Goal: Transaction & Acquisition: Book appointment/travel/reservation

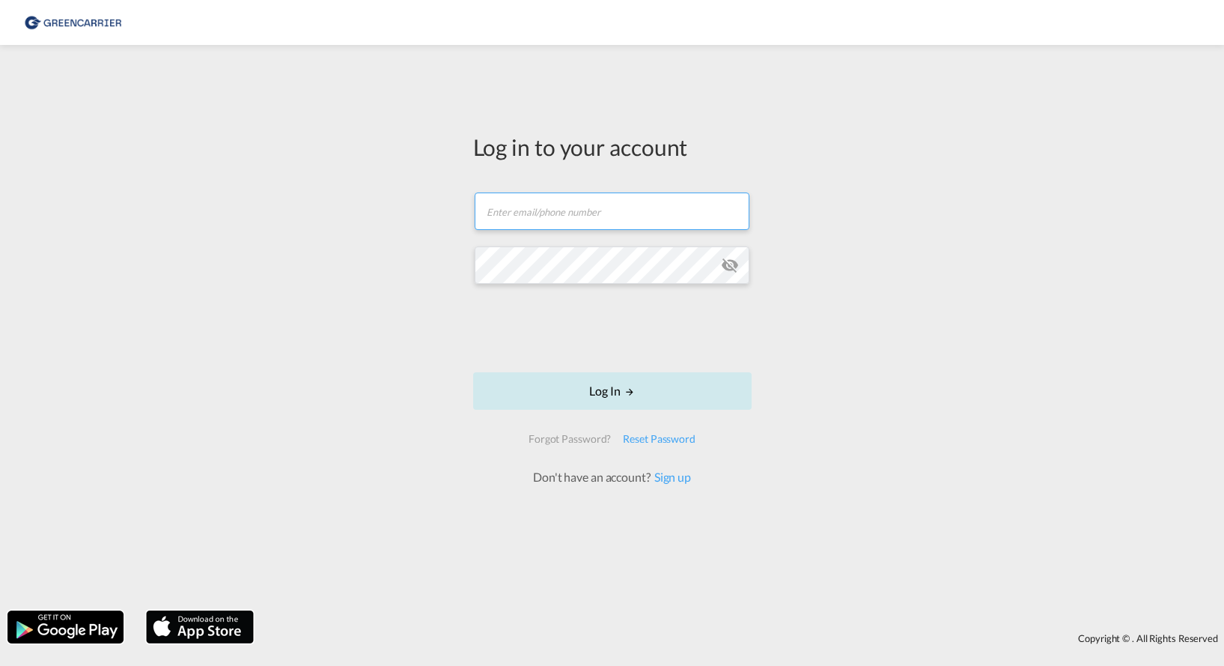
type input "[PERSON_NAME][EMAIL_ADDRESS][PERSON_NAME][DOMAIN_NAME]"
click at [614, 390] on button "Log In" at bounding box center [612, 390] width 279 height 37
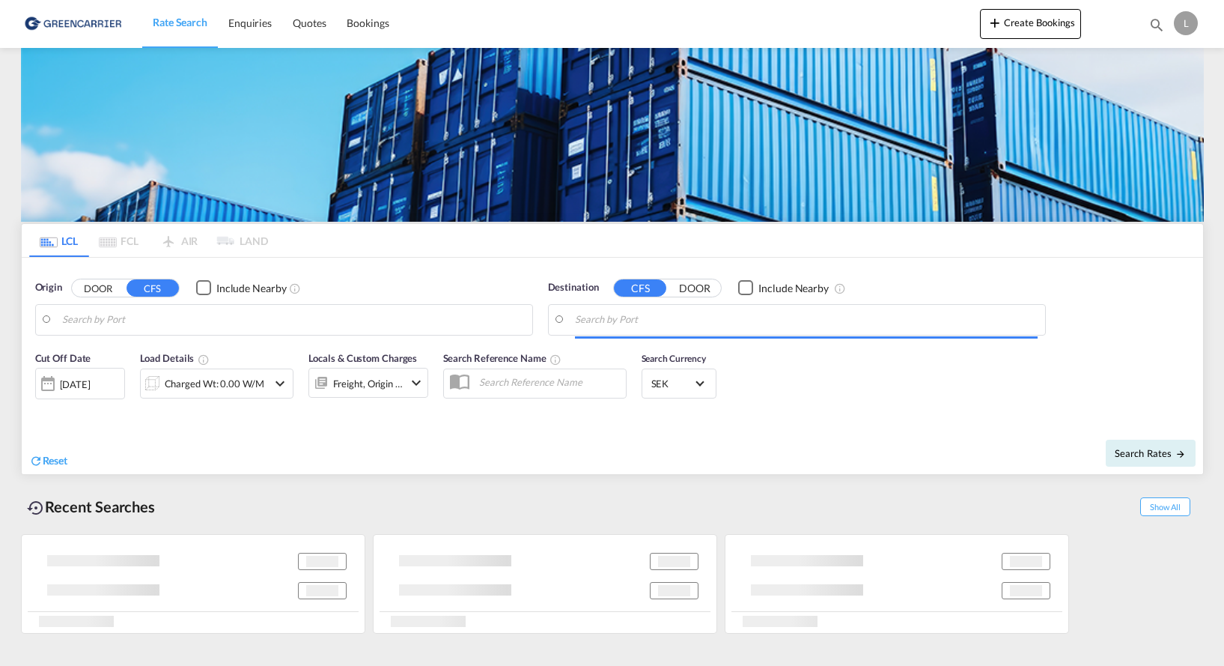
type input "SE-57631, [GEOGRAPHIC_DATA], [GEOGRAPHIC_DATA]"
type input "[GEOGRAPHIC_DATA] ([GEOGRAPHIC_DATA]), MYPKG"
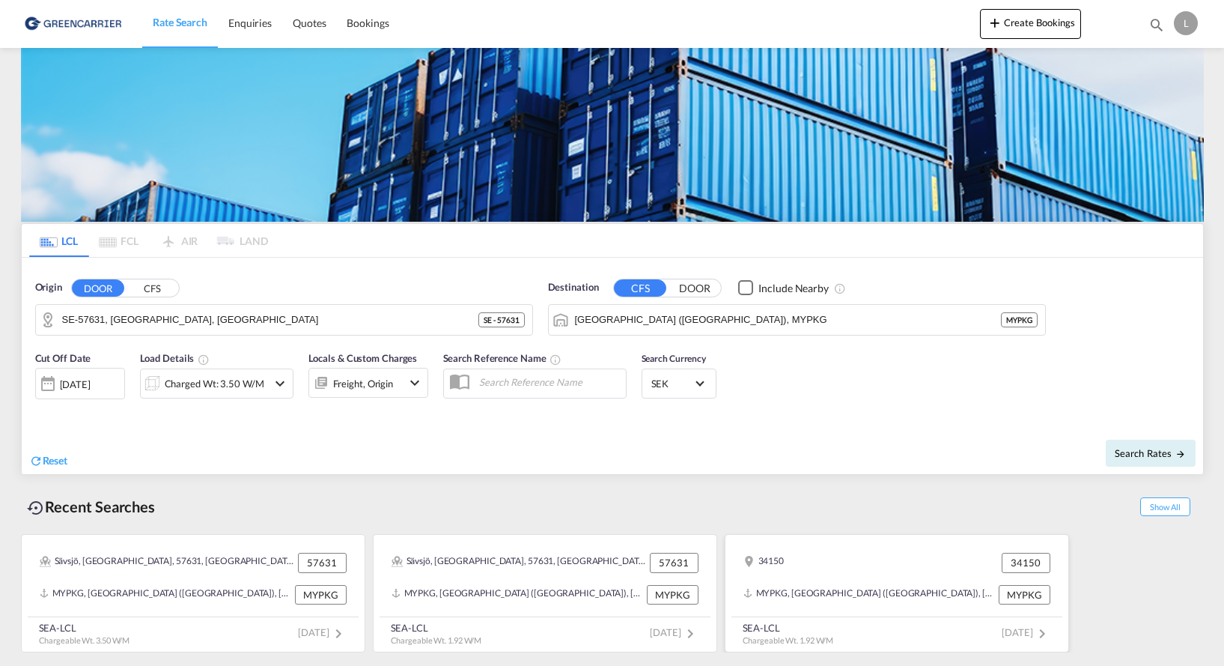
click at [1002, 629] on span "[DATE]" at bounding box center [1026, 632] width 49 height 12
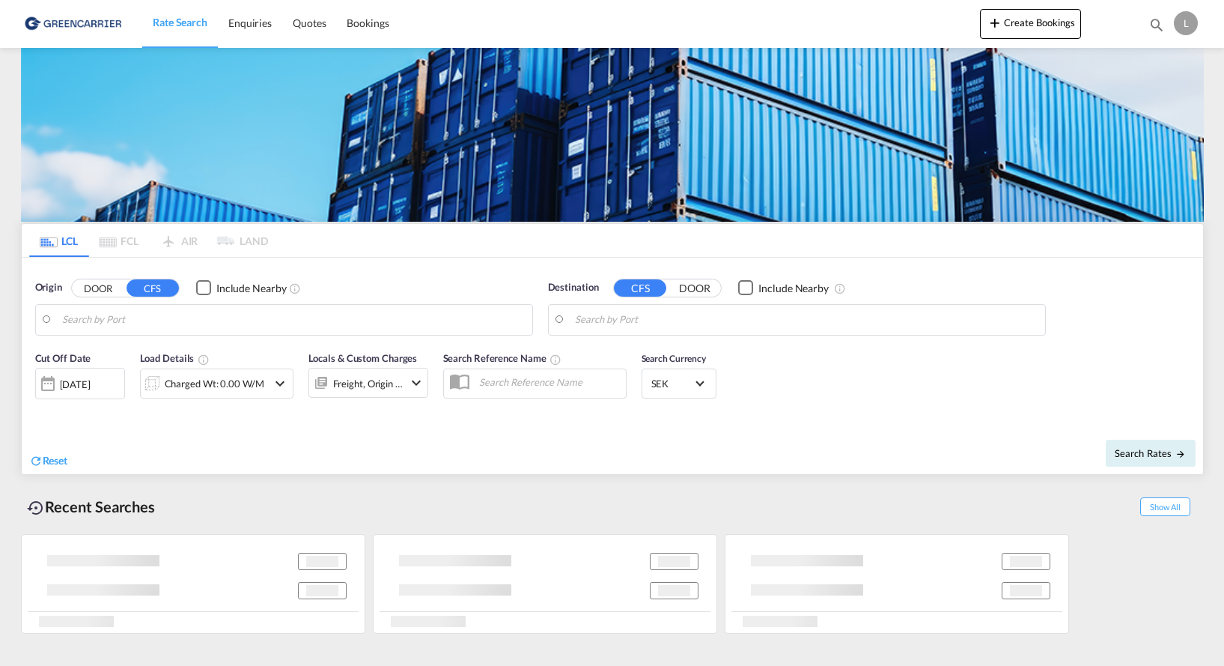
type input "SE-34150, Lagan, [GEOGRAPHIC_DATA]"
type input "[GEOGRAPHIC_DATA] ([GEOGRAPHIC_DATA]), MYPKG"
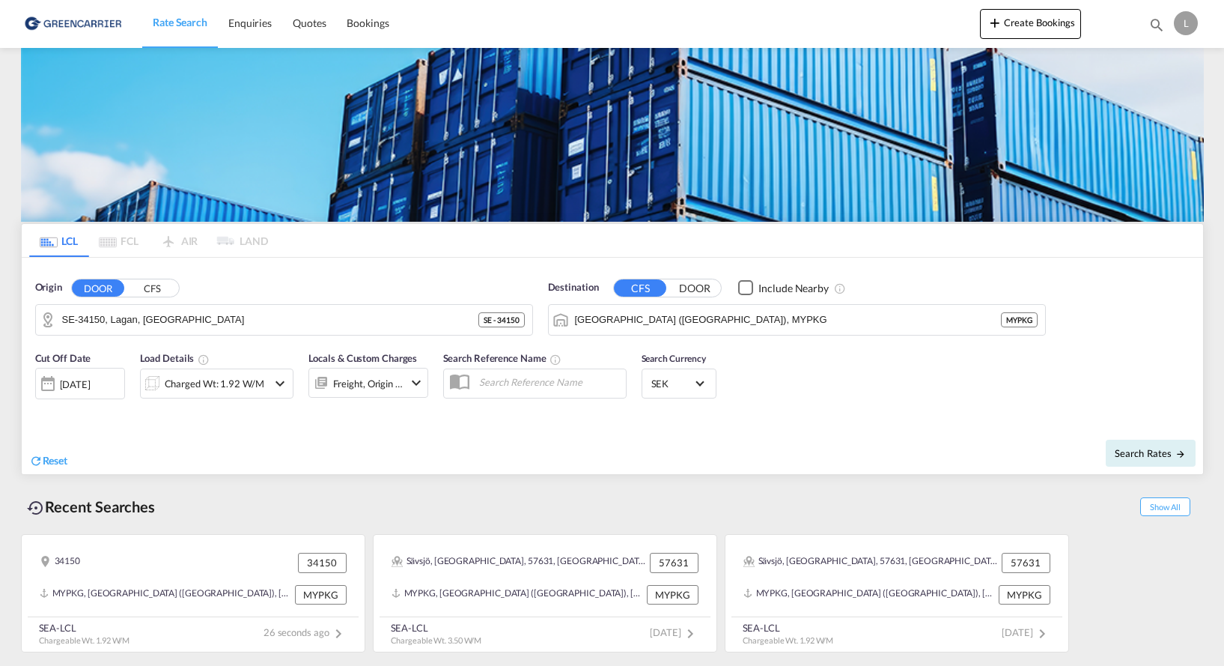
click at [4, 383] on md-content "Rate Search Enquiries Quotes Bookings Create Bookings Bookings Quotes Enquiries…" at bounding box center [612, 333] width 1224 height 666
click at [200, 317] on input "SE-34150, Lagan, [GEOGRAPHIC_DATA]" at bounding box center [293, 319] width 463 height 22
drag, startPoint x: 37, startPoint y: 311, endPoint x: -16, endPoint y: 311, distance: 52.4
click at [0, 311] on html "Rate Search Enquiries Quotes Bookings Rate Search Enquiries" at bounding box center [612, 333] width 1224 height 666
type input "3"
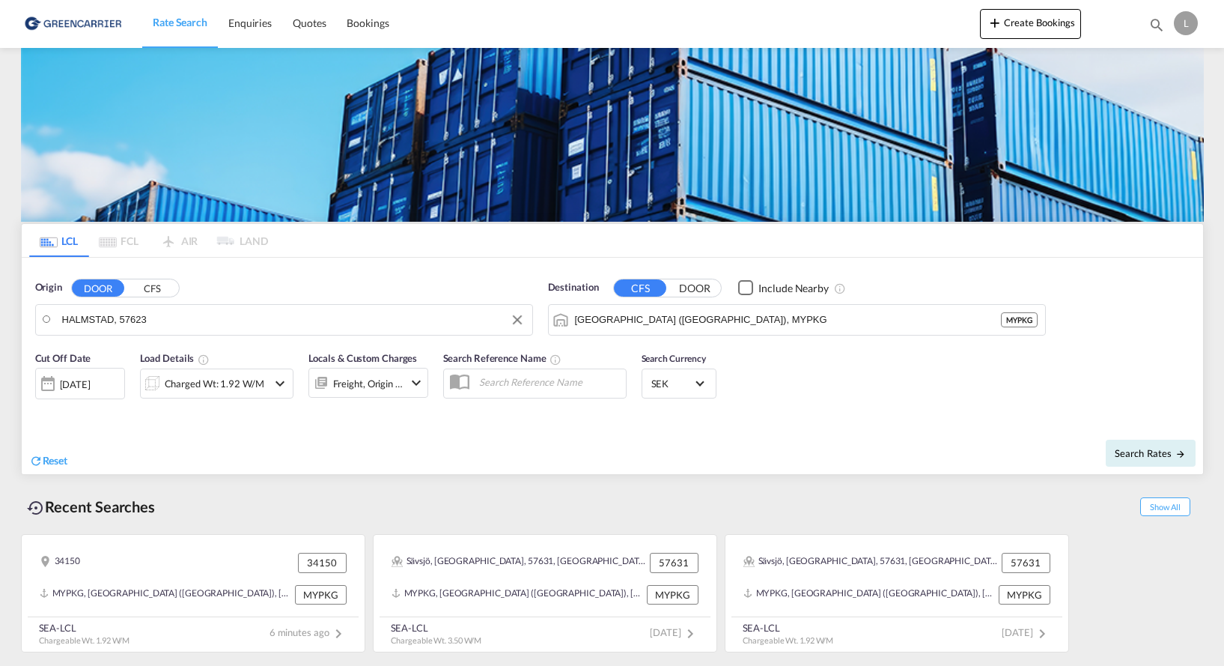
click at [159, 317] on input "HALMSTAD, 57623" at bounding box center [293, 319] width 463 height 22
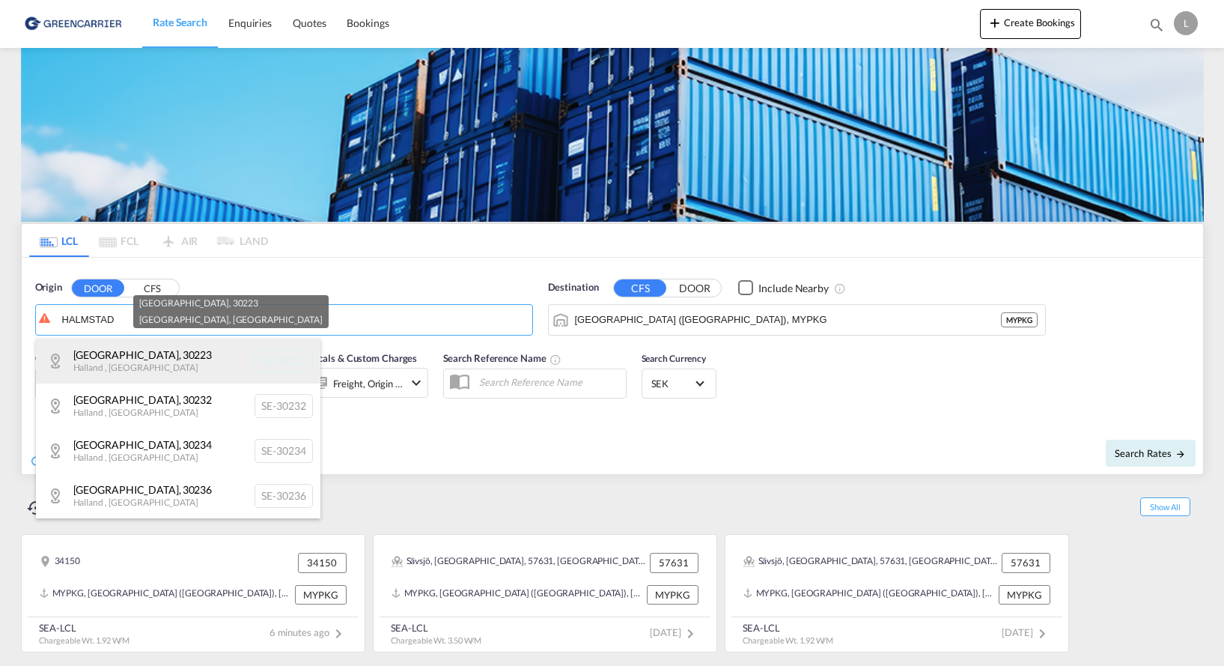
click at [110, 357] on div "[GEOGRAPHIC_DATA] SE-30223" at bounding box center [178, 360] width 285 height 45
type input "SE-30223, [GEOGRAPHIC_DATA], [GEOGRAPHIC_DATA]"
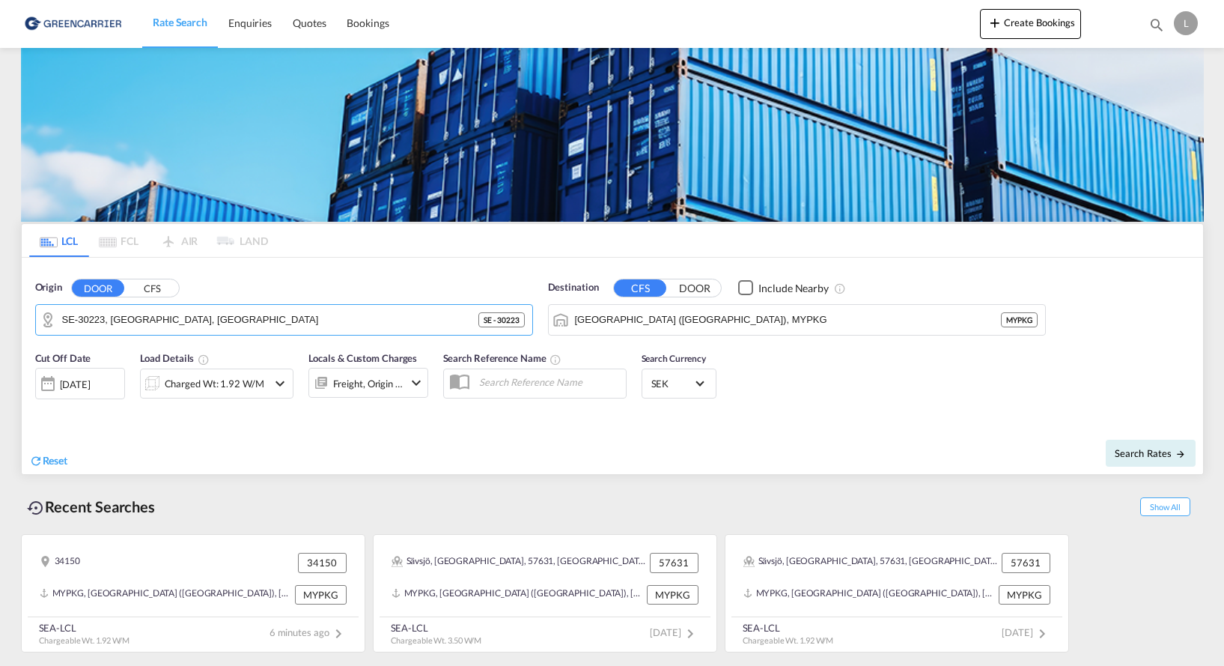
click at [279, 381] on md-icon "icon-chevron-down" at bounding box center [280, 383] width 18 height 18
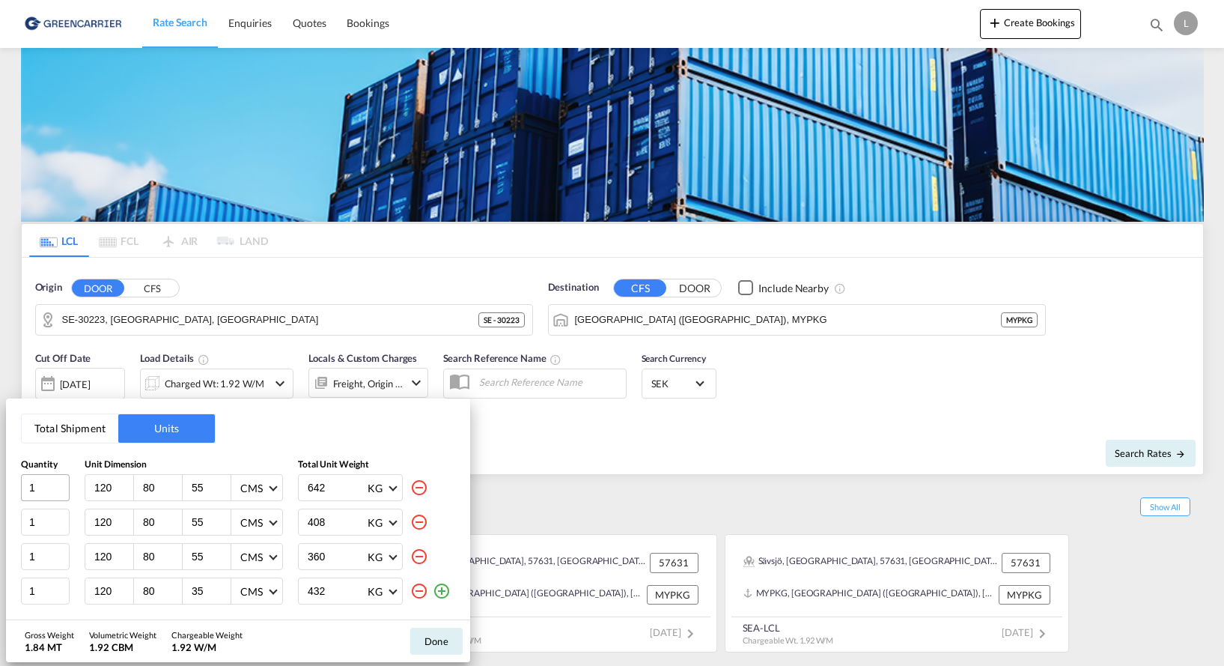
click at [46, 485] on div "1 120 80 55 CMS CMS Inches 642 KG KG LB" at bounding box center [238, 487] width 434 height 27
type input "155"
type input "90"
type input "1000"
drag, startPoint x: 119, startPoint y: 519, endPoint x: 82, endPoint y: 518, distance: 36.7
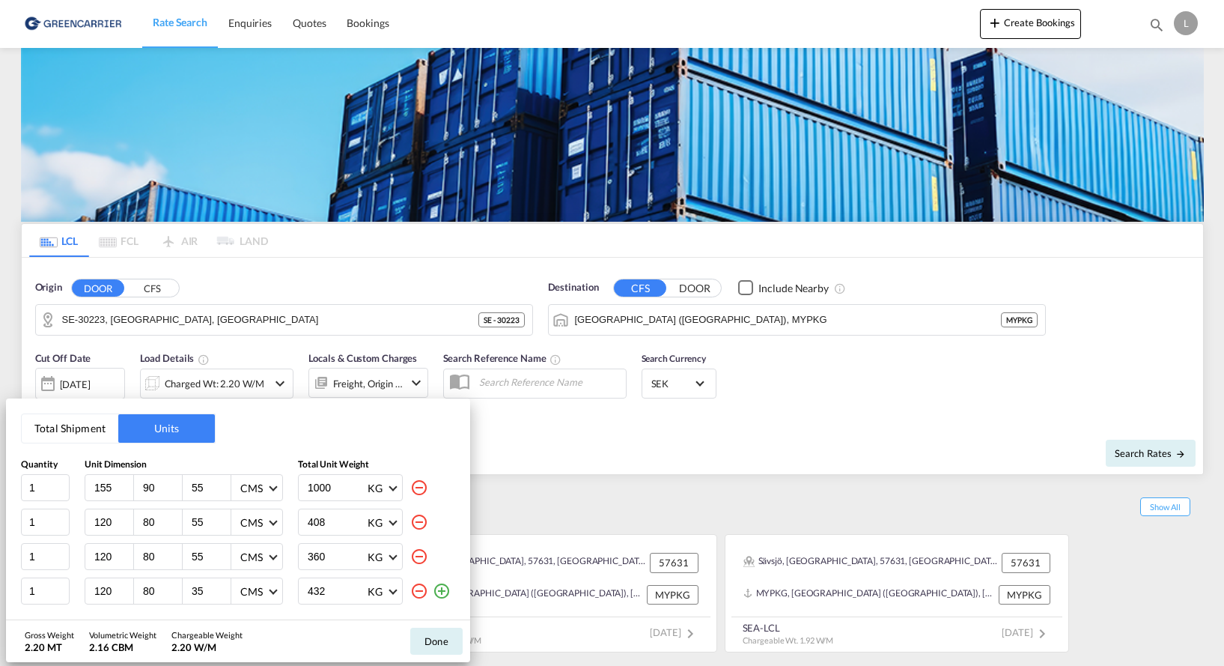
click at [83, 519] on div "1 120 80 55 CMS CMS Inches 408 KG KG LB" at bounding box center [238, 521] width 434 height 27
type input "155"
type input "90"
type input "55"
type input "1000"
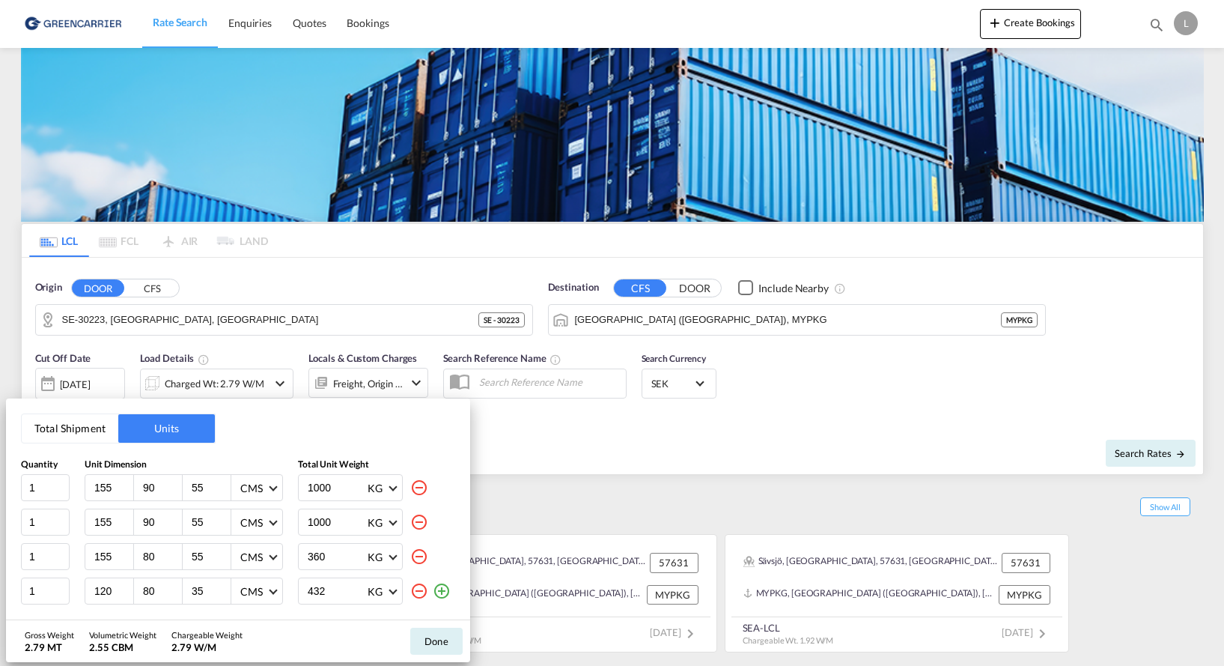
type input "155"
type input "90"
type input "1000"
type input "155"
type input "90"
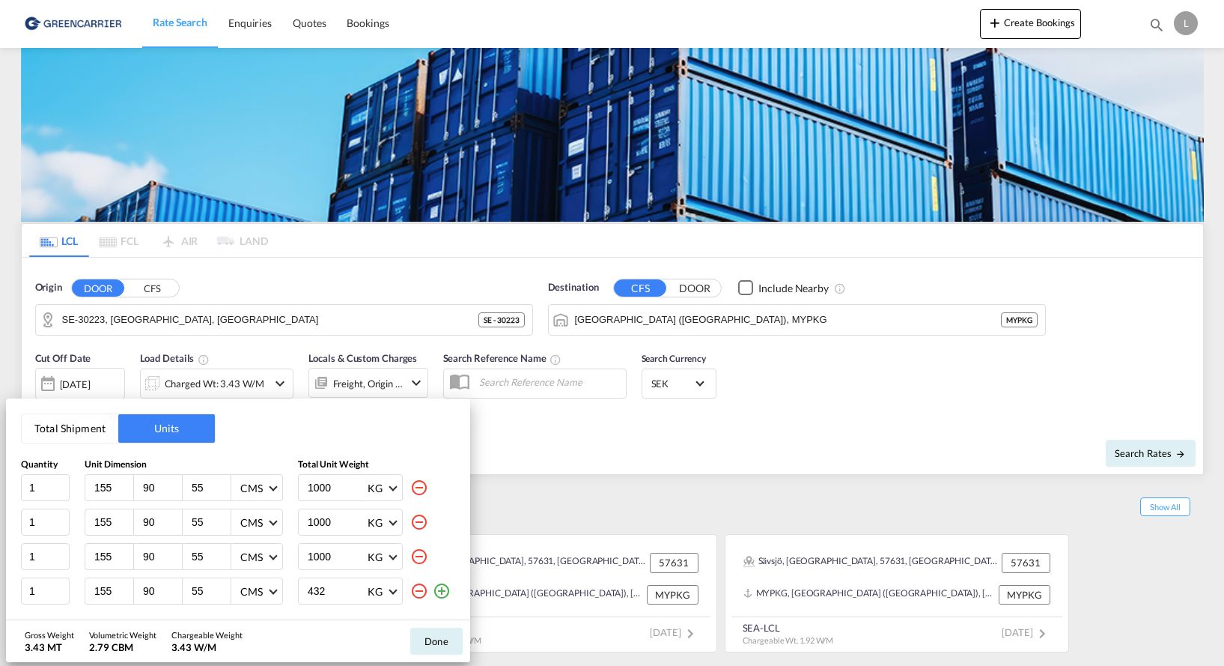
type input "55"
type input "1000"
click at [440, 592] on md-icon "icon-plus-circle-outline" at bounding box center [442, 591] width 18 height 18
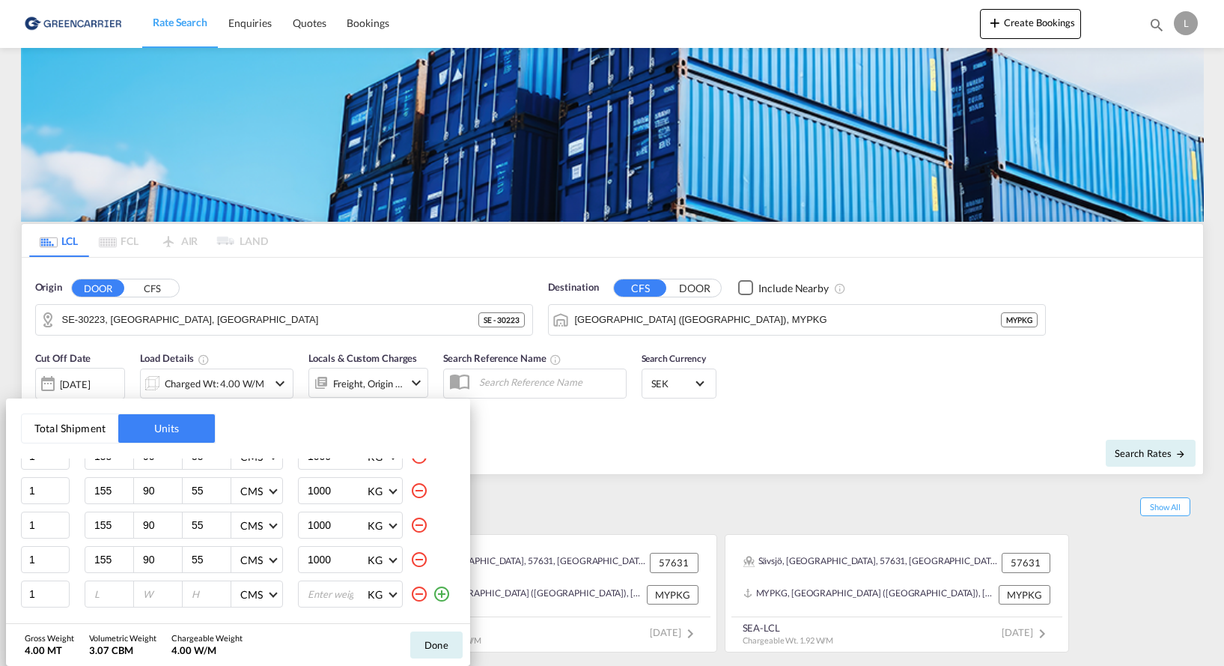
click at [98, 594] on input "number" at bounding box center [113, 593] width 40 height 13
type input "150"
type input "80"
type input "55"
type input "420"
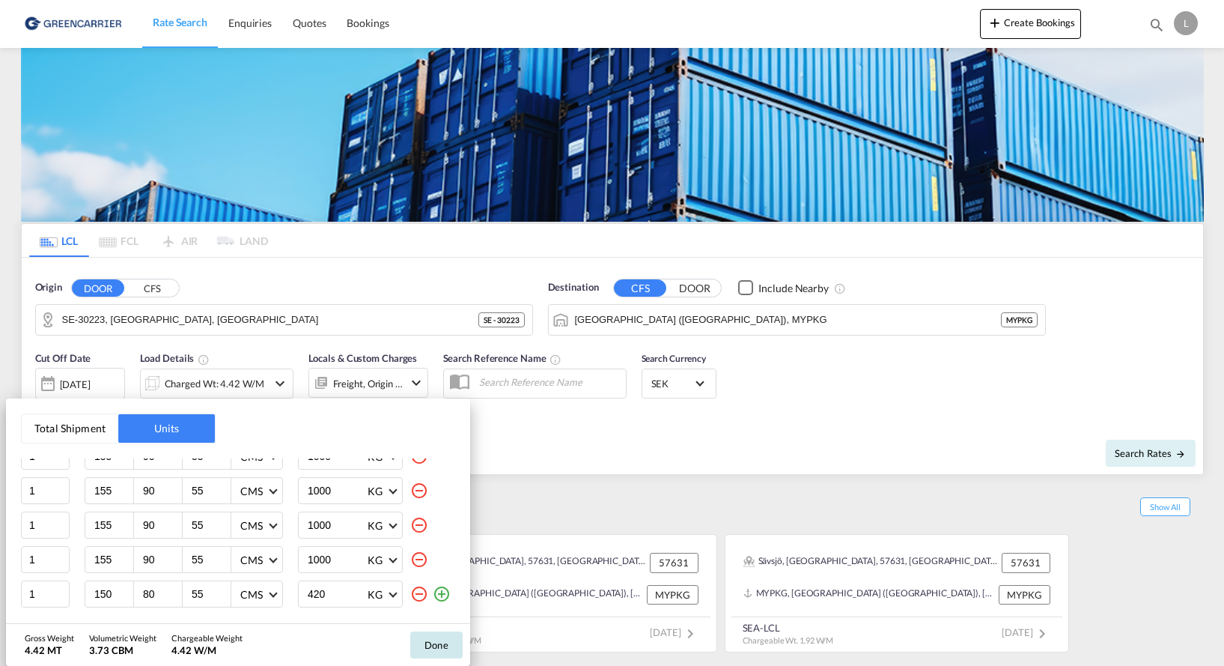
click at [443, 643] on button "Done" at bounding box center [436, 644] width 52 height 27
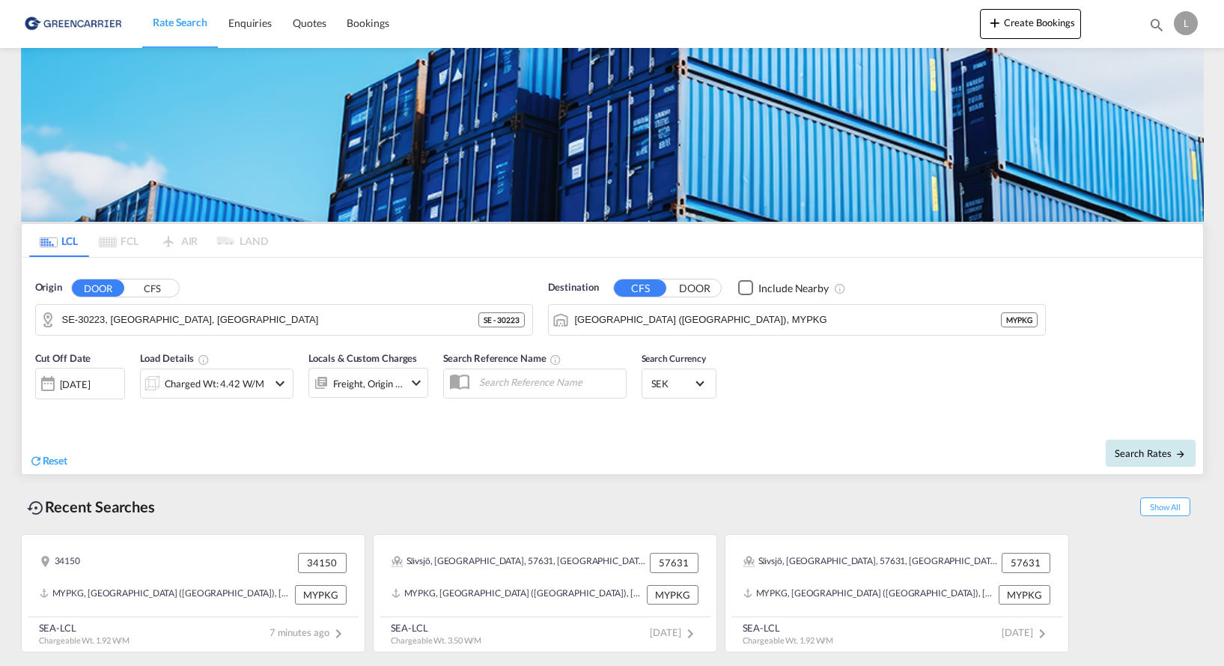
click at [1138, 448] on span "Search Rates" at bounding box center [1151, 453] width 72 height 12
type input "30223 to MYPKG / [DATE]"
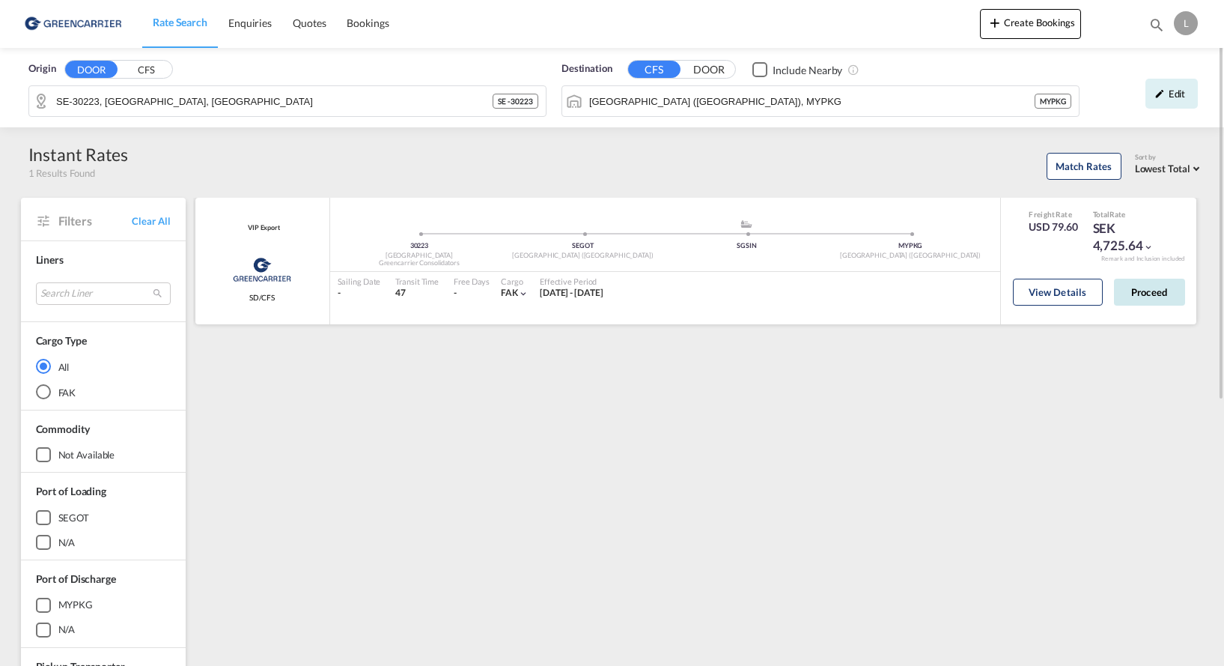
click at [1149, 287] on button "Proceed" at bounding box center [1149, 292] width 71 height 27
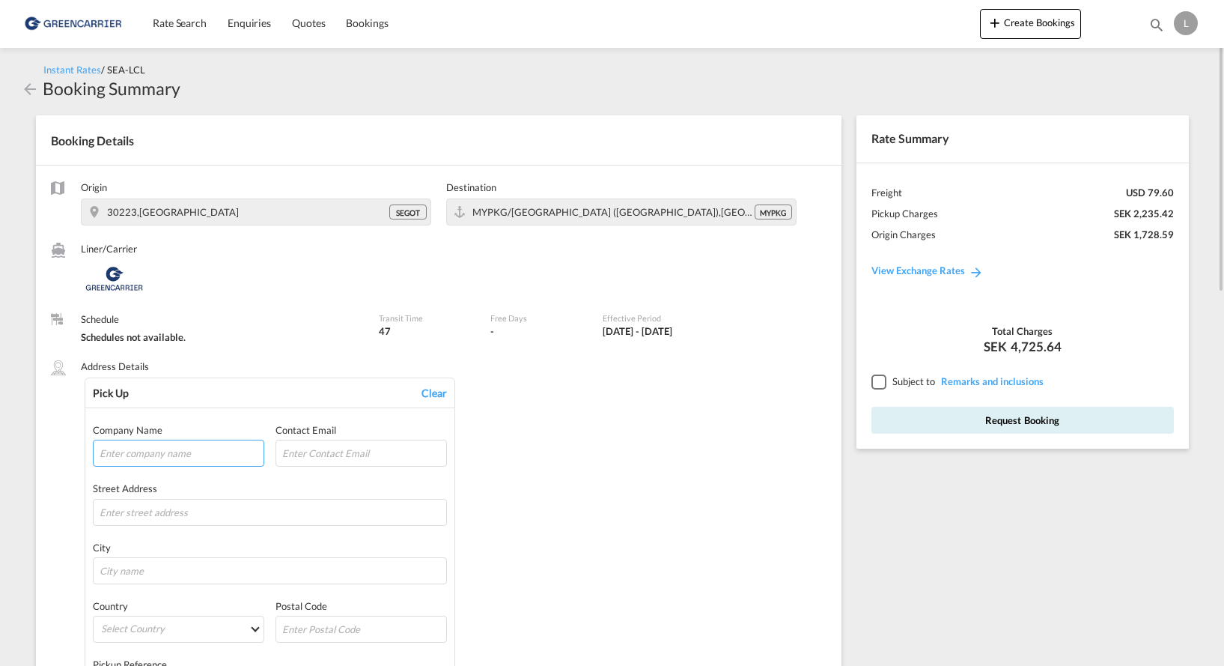
click at [200, 451] on input "text" at bounding box center [178, 452] width 171 height 27
click at [174, 453] on input "text" at bounding box center [178, 452] width 171 height 27
type input "[PERSON_NAME] HYDRAULIK AB"
type input "HANTVERKAREGATAN 7"
type input "SÄVSJÖ"
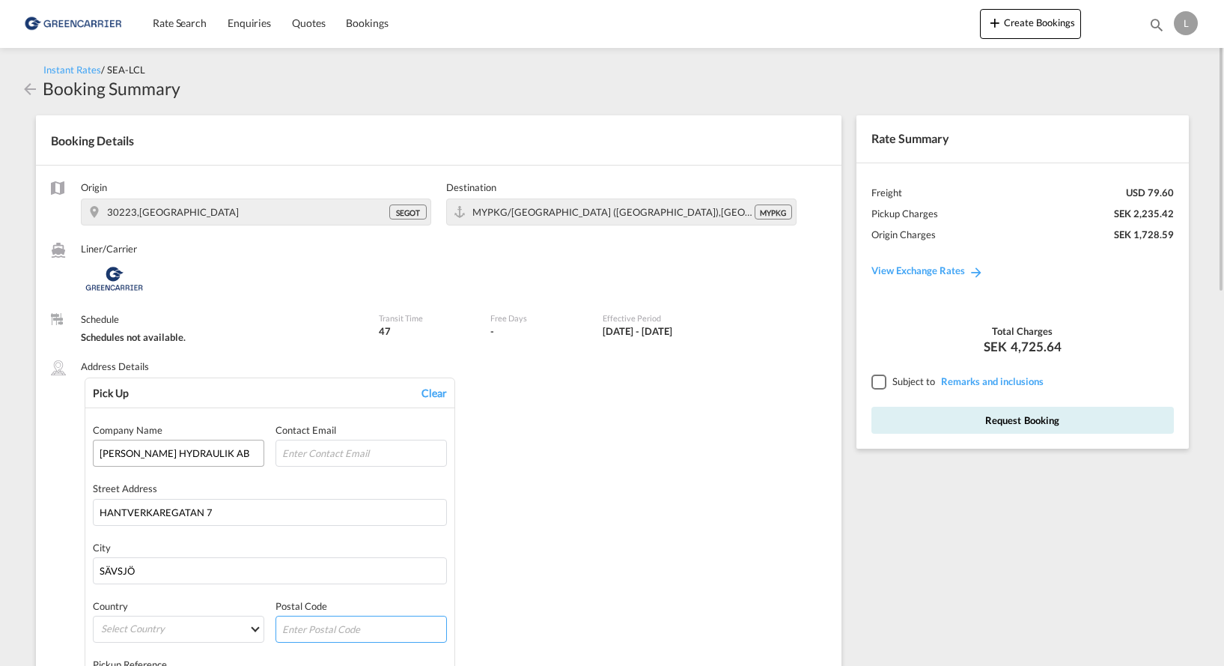
type input "57623"
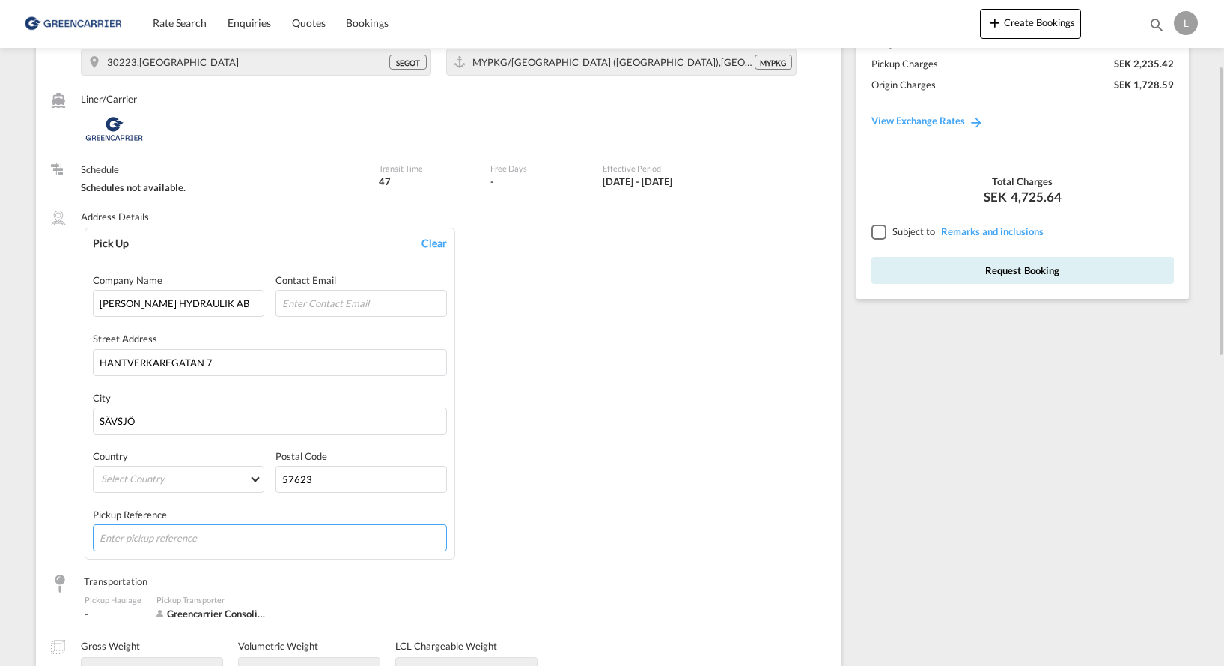
click at [179, 534] on input "text" at bounding box center [270, 537] width 355 height 27
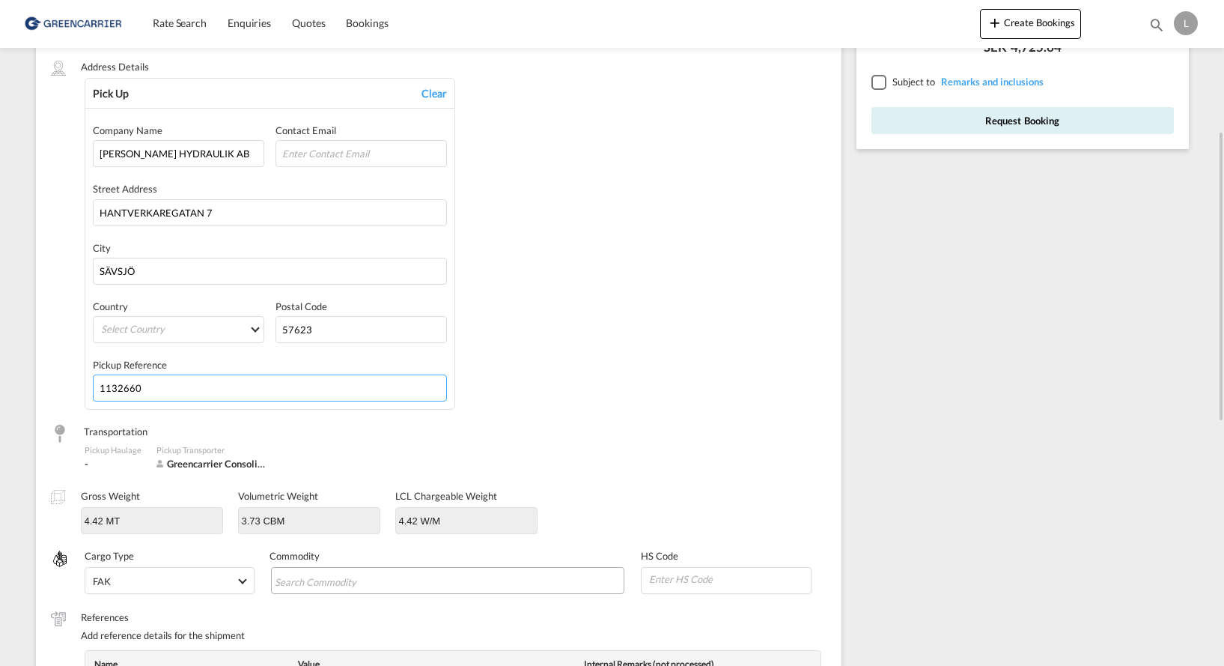
type input "1132660"
click at [383, 580] on input "Search Commodity" at bounding box center [343, 581] width 137 height 24
type input "v"
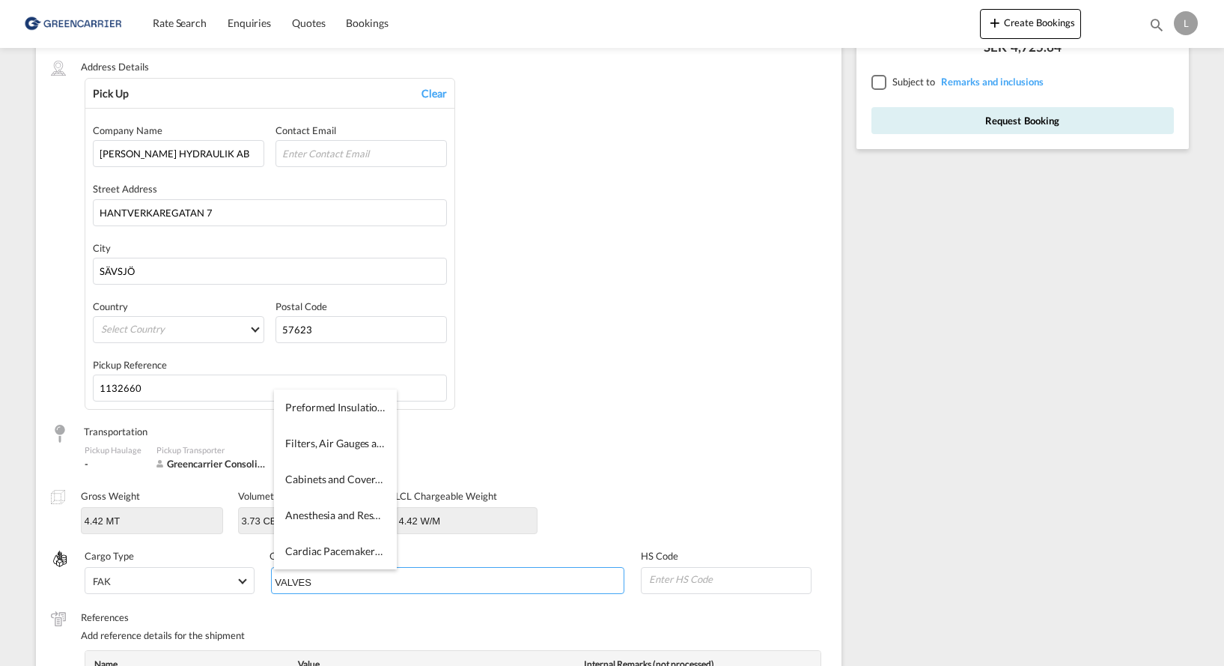
type input "VALVES"
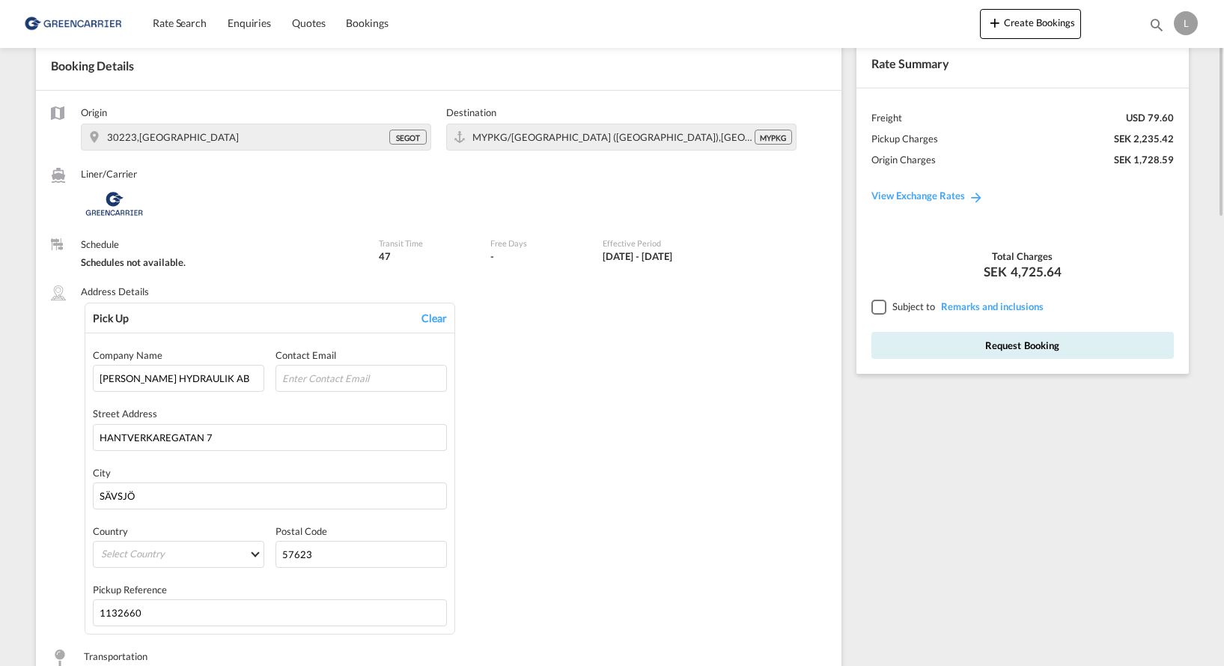
scroll to position [0, 0]
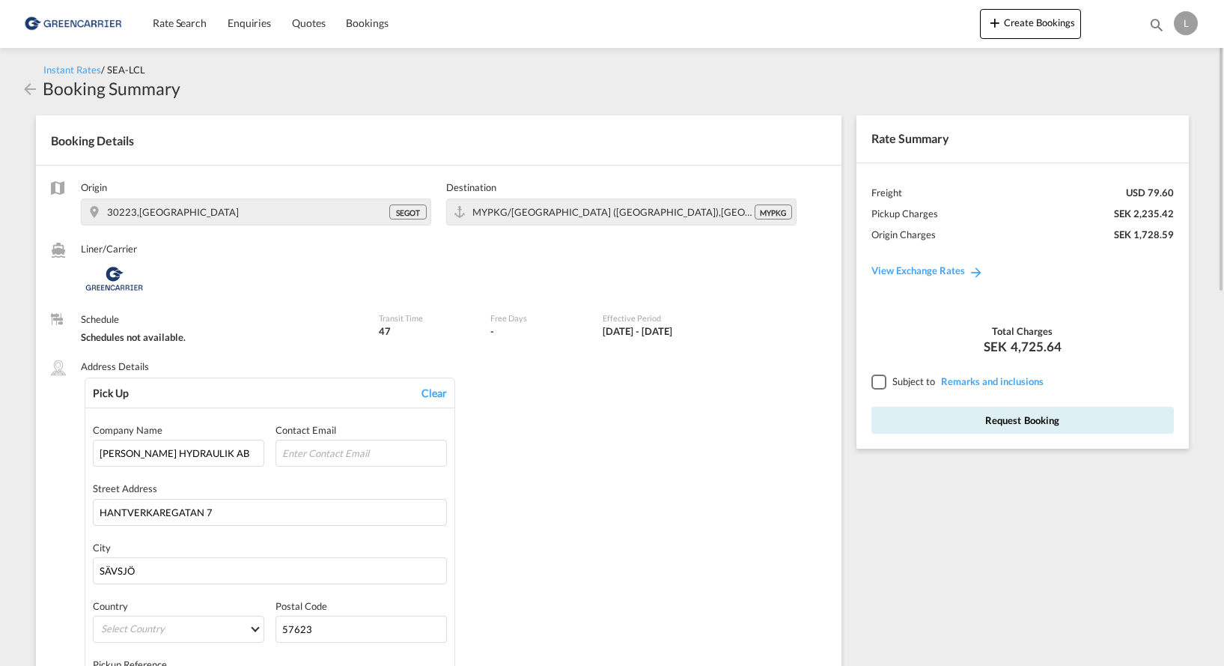
click at [880, 384] on div at bounding box center [878, 380] width 13 height 13
click at [1020, 419] on button "Request Booking" at bounding box center [1023, 420] width 302 height 27
